Goal: Information Seeking & Learning: Find specific fact

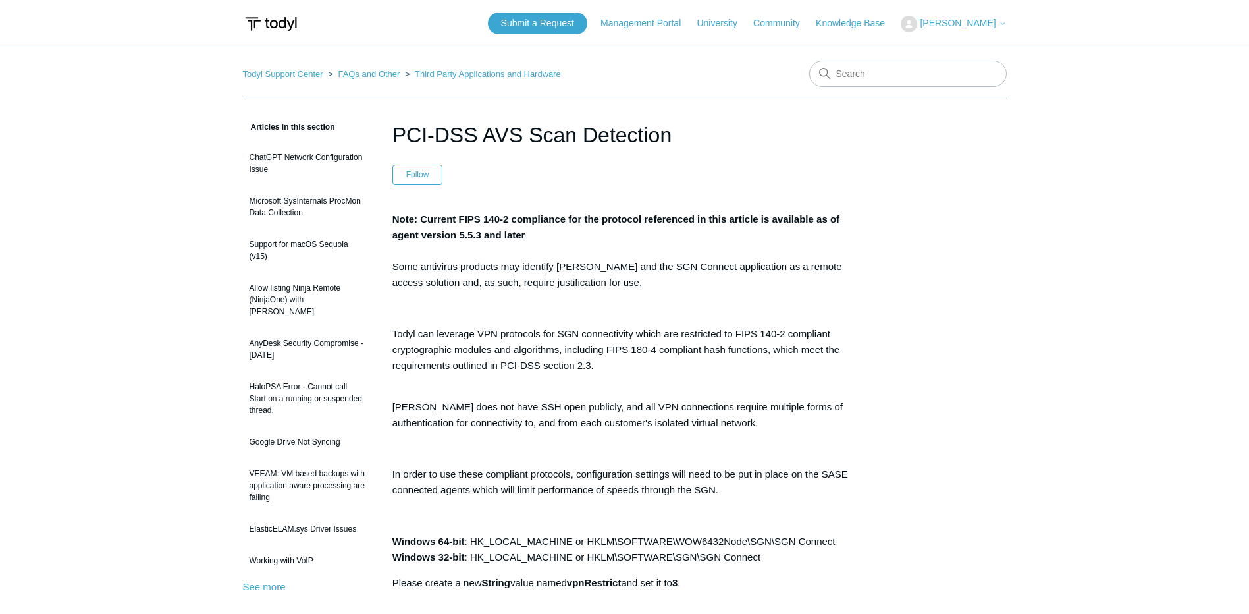
scroll to position [395, 0]
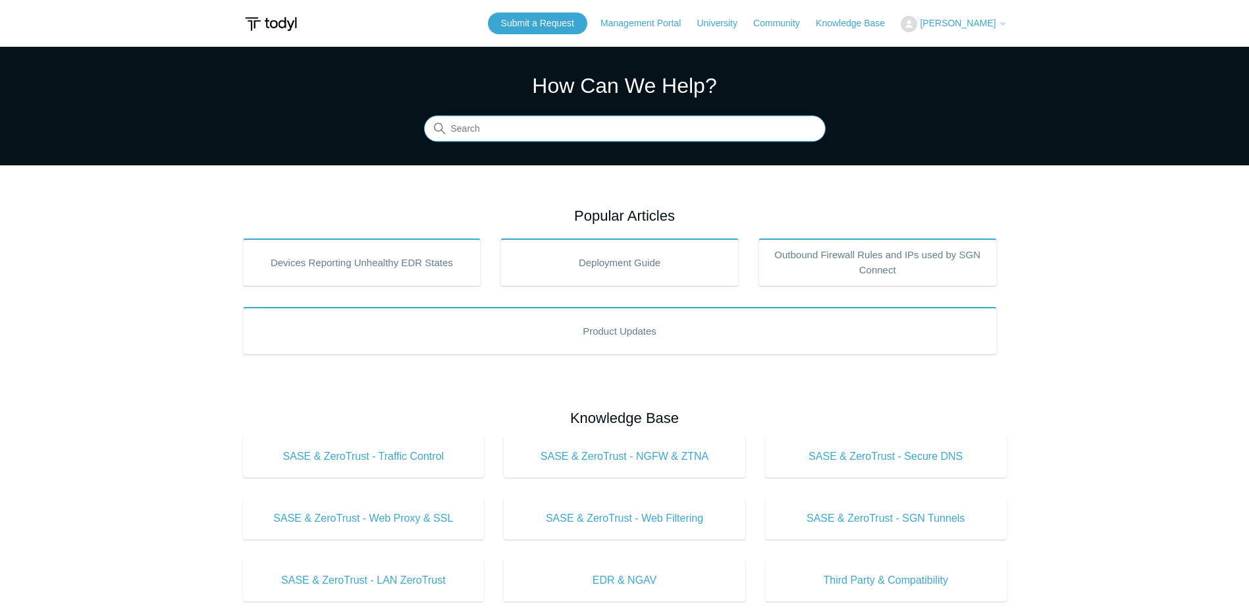
click at [666, 116] on input "Search" at bounding box center [625, 129] width 402 height 26
type input "fips"
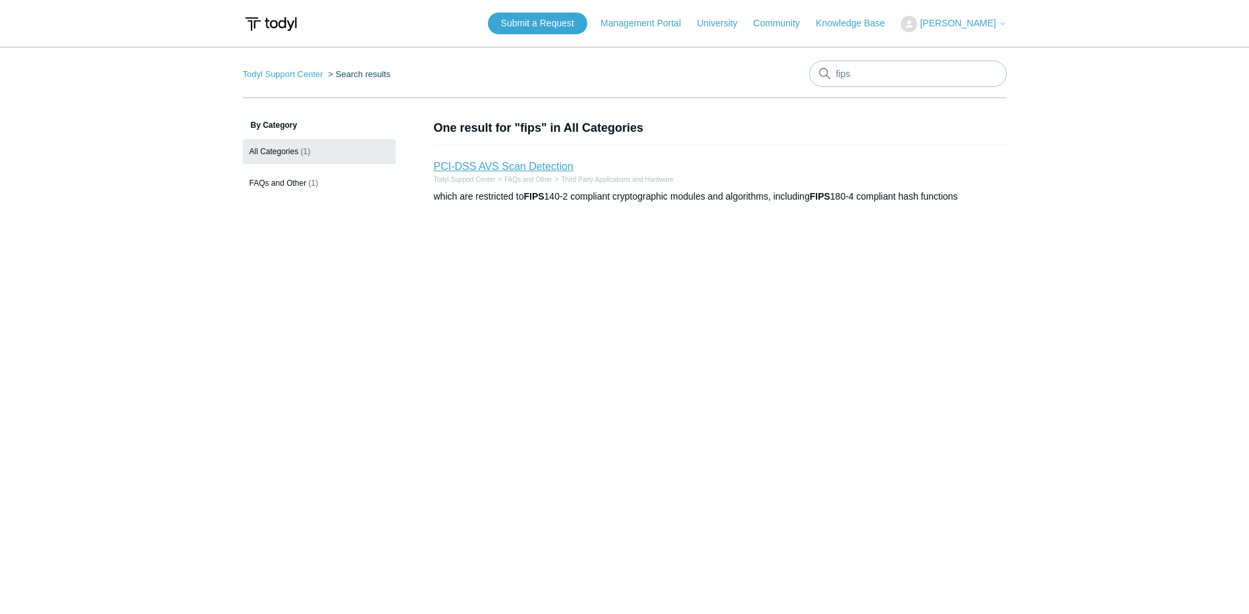
click at [486, 162] on link "PCI-DSS AVS Scan Detection" at bounding box center [504, 166] width 140 height 11
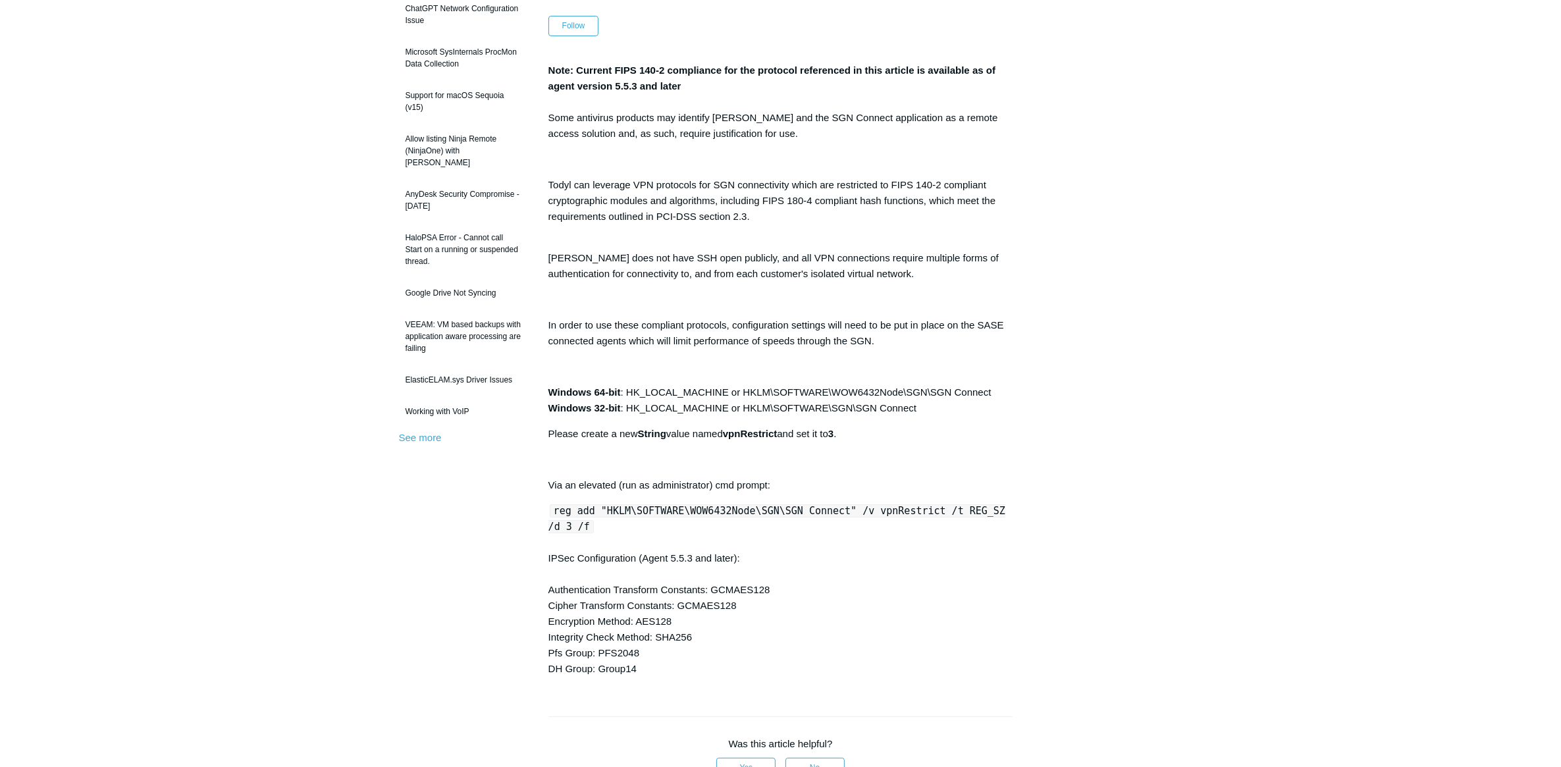
scroll to position [115, 0]
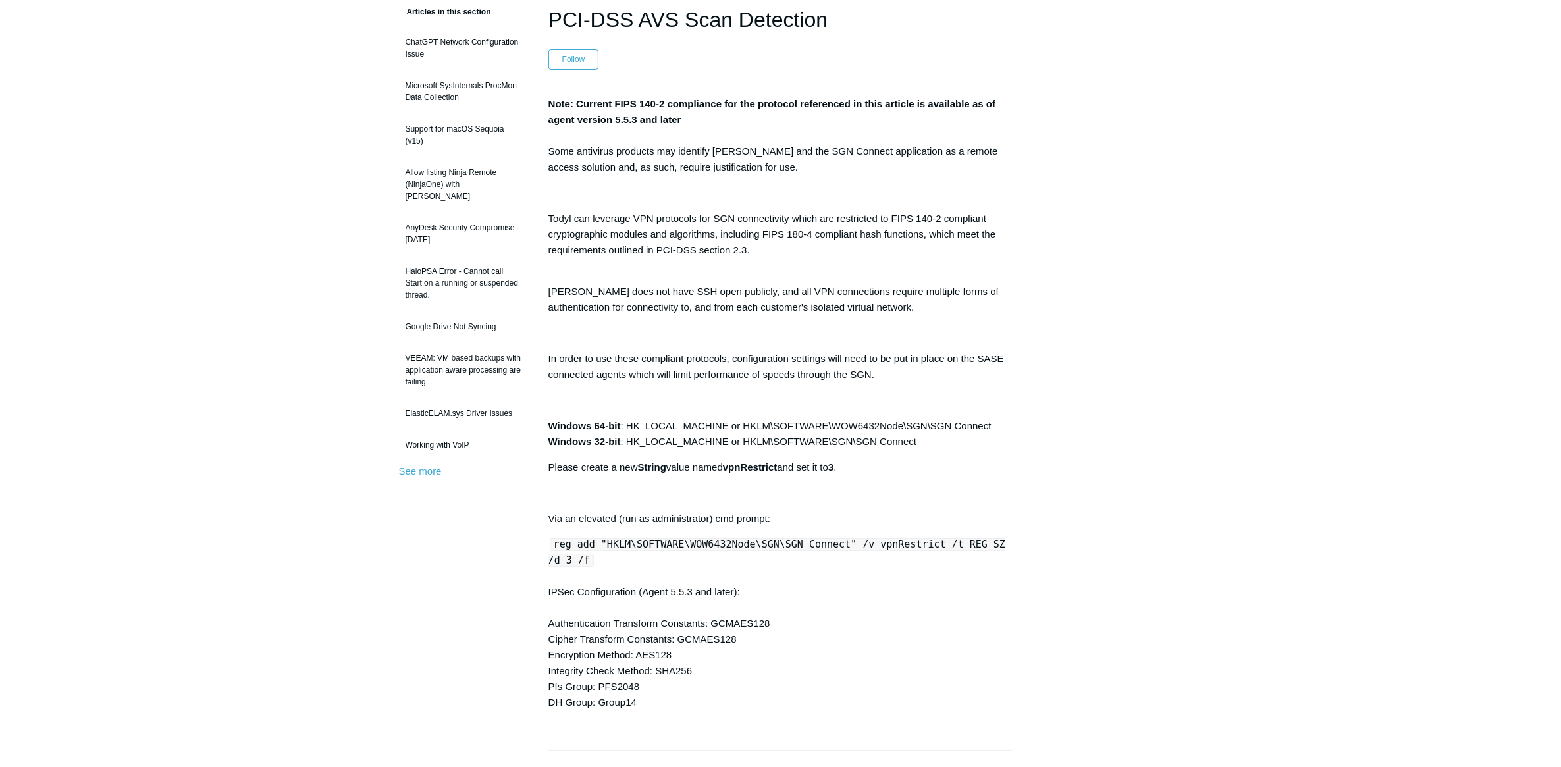
click at [320, 538] on main "Todyl Support Center FAQs and Other Third Party Applications and Hardware Artic…" at bounding box center [780, 546] width 1561 height 1228
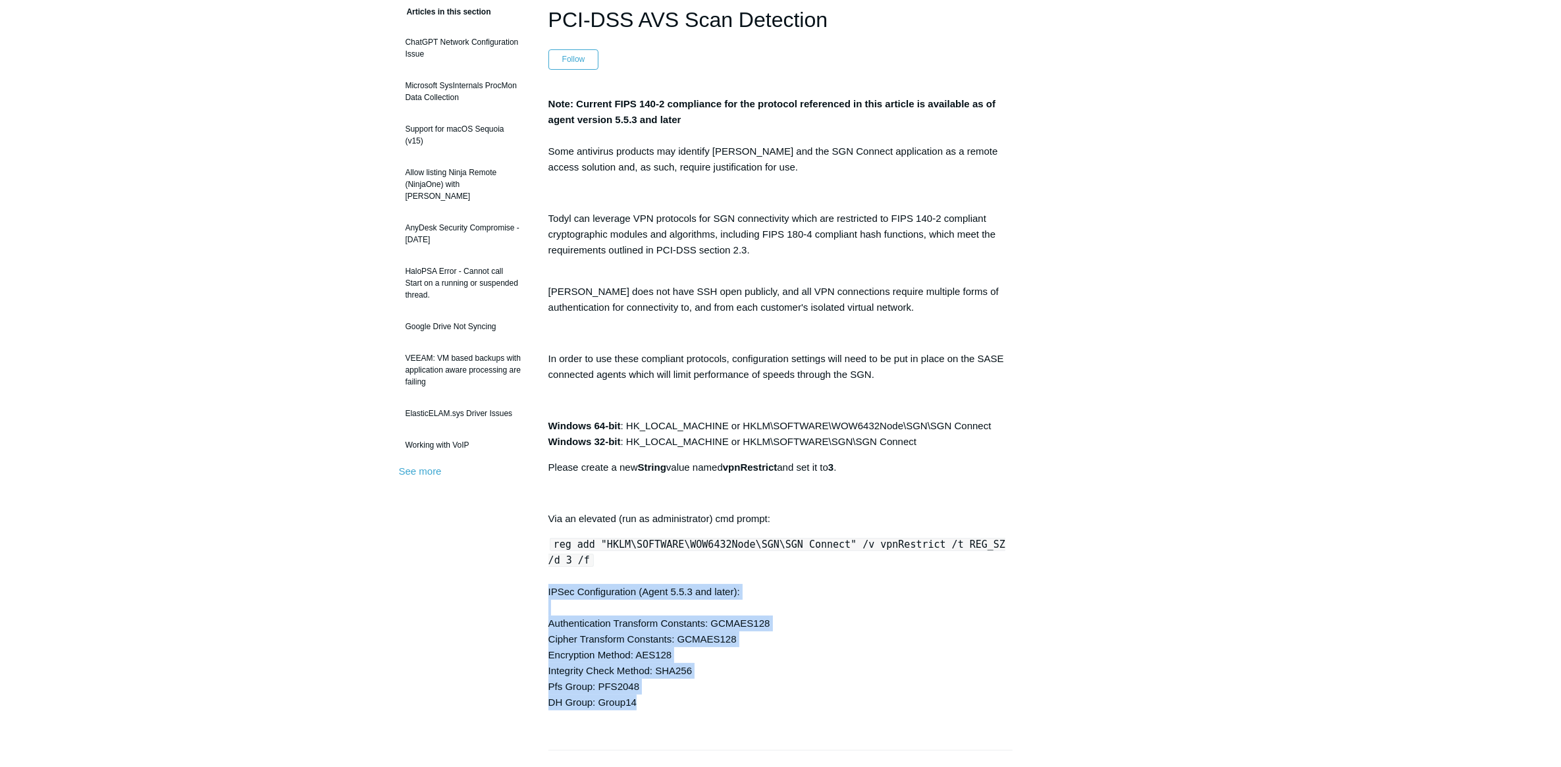
drag, startPoint x: 657, startPoint y: 703, endPoint x: 541, endPoint y: 593, distance: 159.8
click at [541, 593] on article "PCI-DSS AVS Scan Detection Follow Not yet followed by anyone Note: Current FIPS…" at bounding box center [781, 581] width 504 height 1155
copy div "IPSec Configuration (Agent 5.5.3 and later): Authentication Transform Constants…"
